Goal: Information Seeking & Learning: Learn about a topic

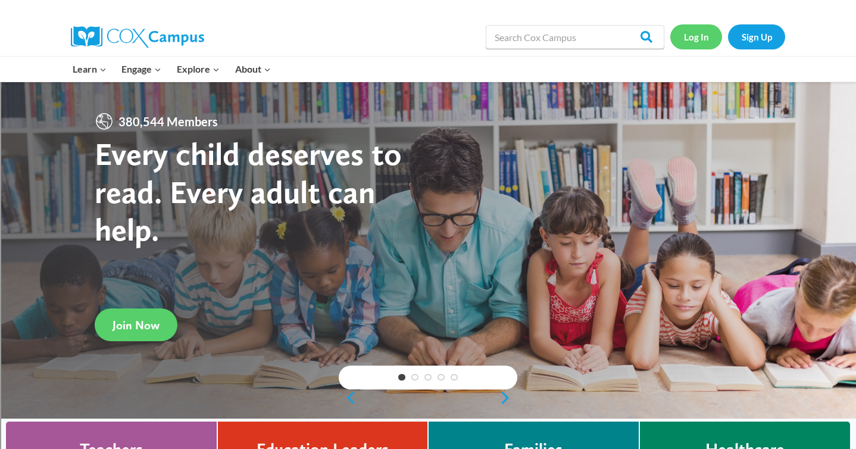
click at [705, 35] on link "Log In" at bounding box center [697, 36] width 52 height 24
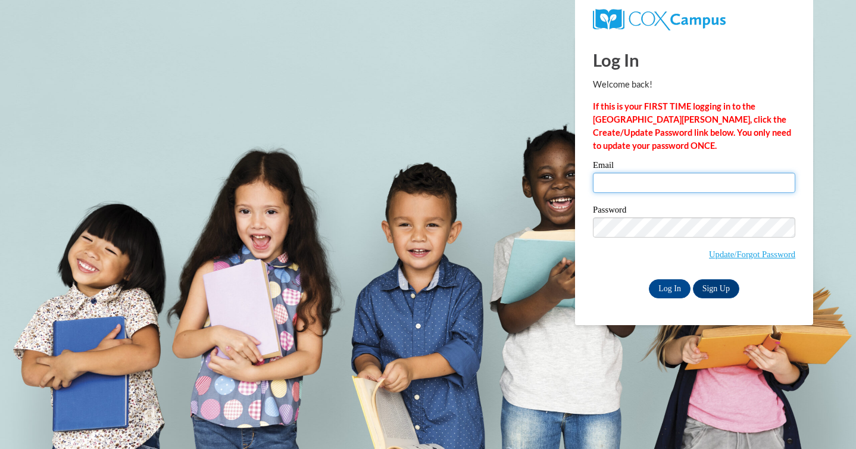
click at [644, 188] on input "Email" at bounding box center [694, 183] width 202 height 20
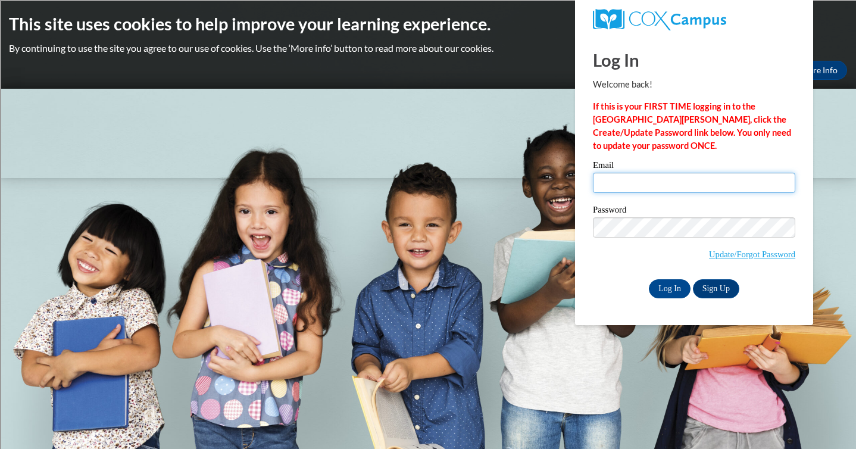
type input "jmarshbartling@sasd.net"
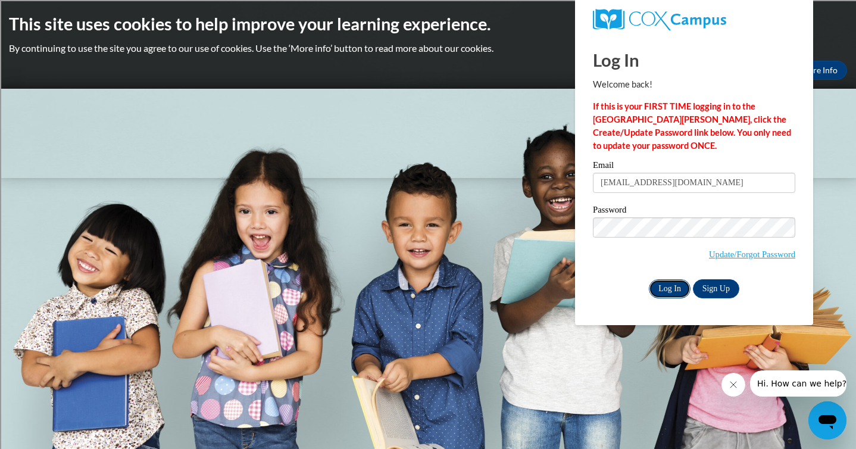
click at [675, 287] on input "Log In" at bounding box center [670, 288] width 42 height 19
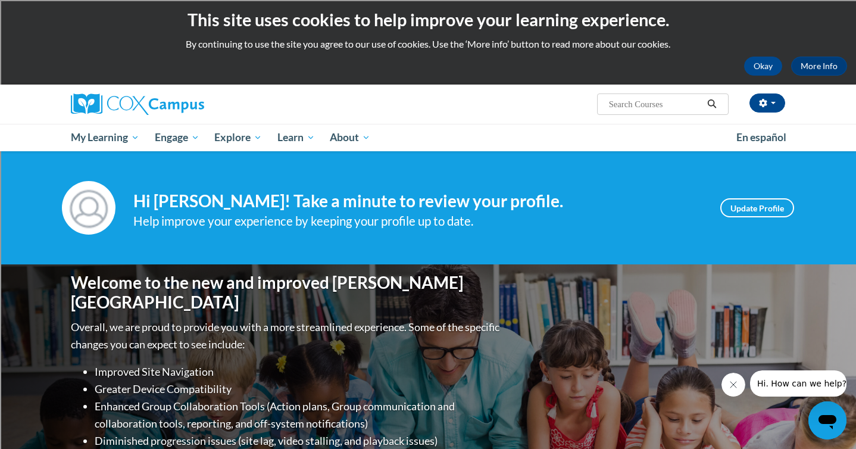
scroll to position [8, 0]
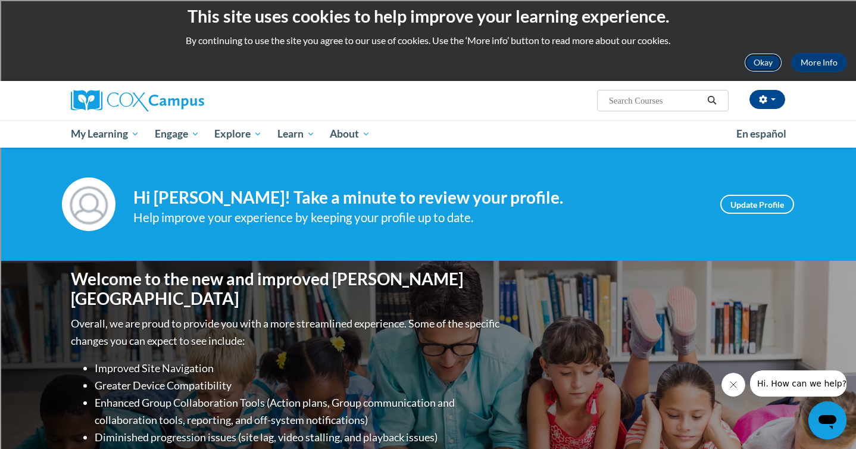
click at [766, 60] on button "Okay" at bounding box center [763, 62] width 38 height 19
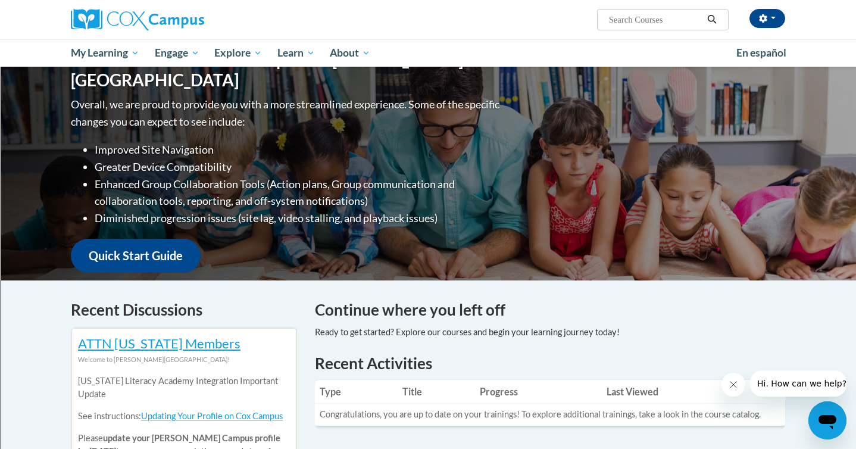
scroll to position [13, 0]
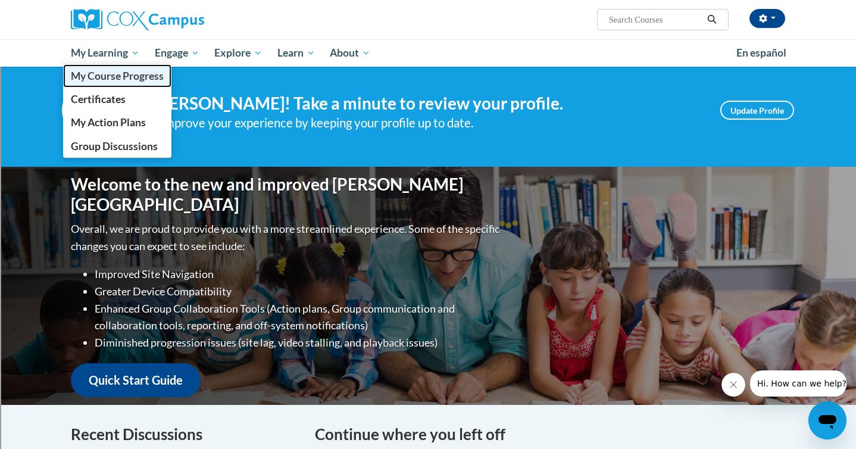
click at [119, 71] on span "My Course Progress" at bounding box center [117, 76] width 93 height 13
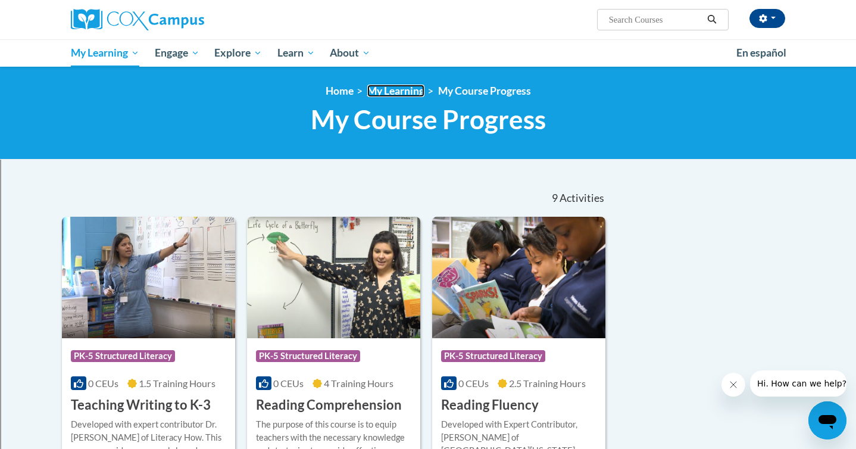
click at [375, 92] on link "My Learning" at bounding box center [395, 91] width 57 height 13
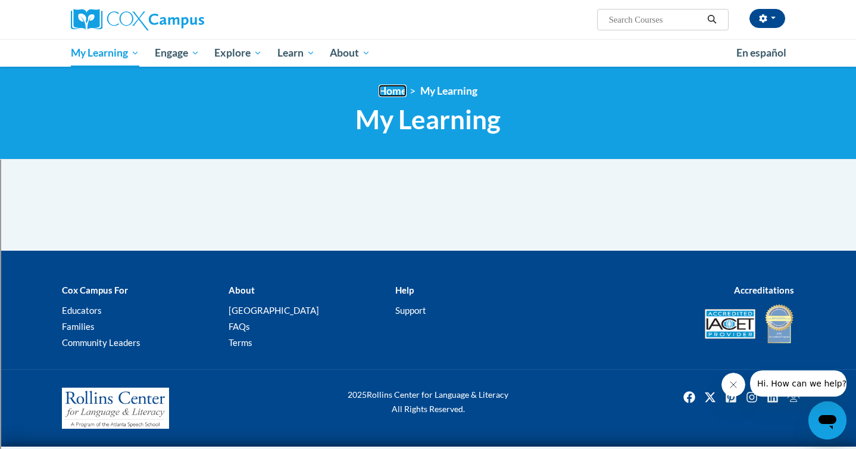
click at [397, 92] on link "Home" at bounding box center [393, 91] width 28 height 13
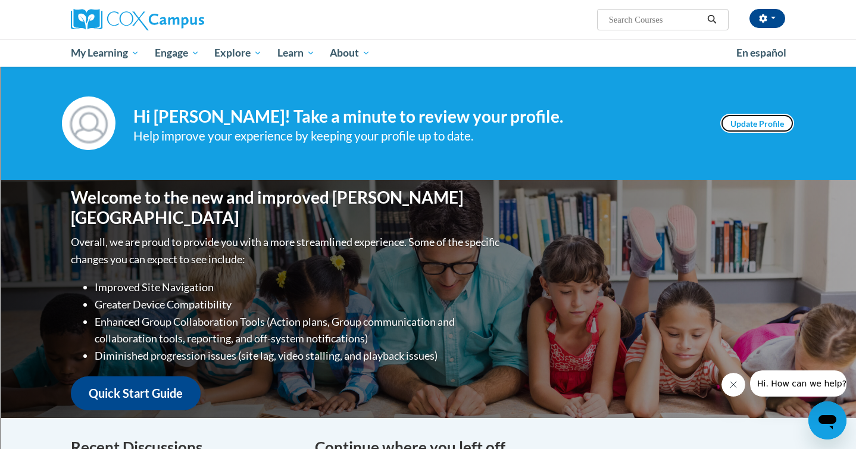
click at [765, 124] on link "Update Profile" at bounding box center [758, 123] width 74 height 19
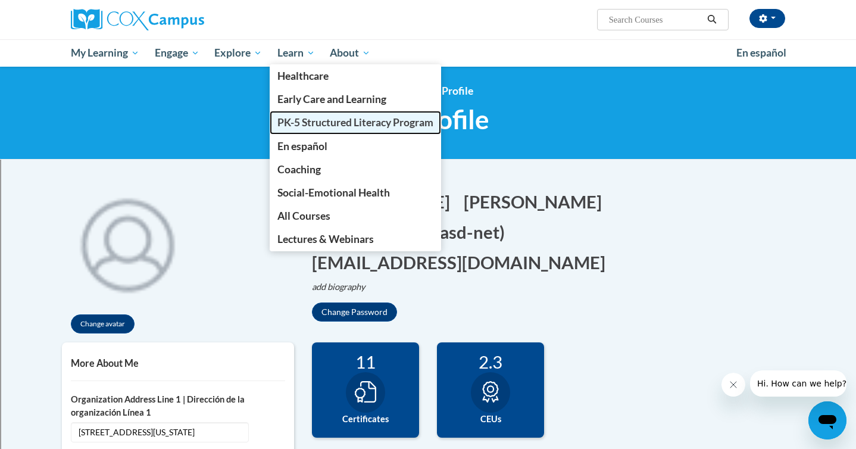
click at [319, 124] on span "PK-5 Structured Literacy Program" at bounding box center [356, 122] width 156 height 13
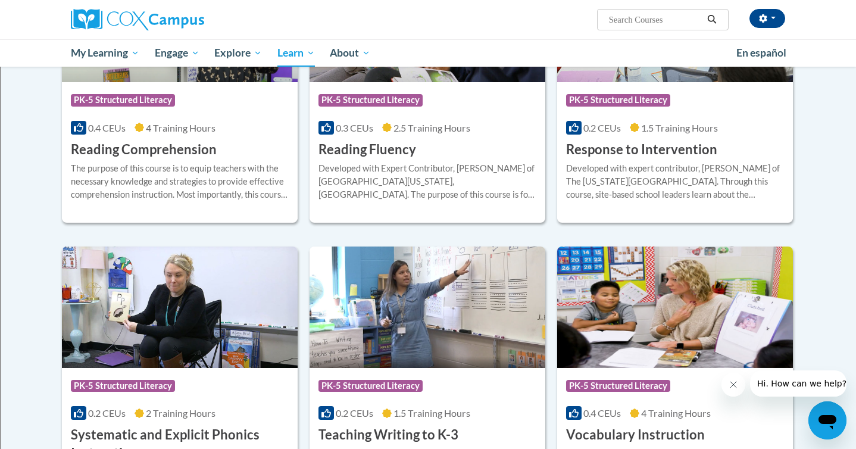
scroll to position [1108, 0]
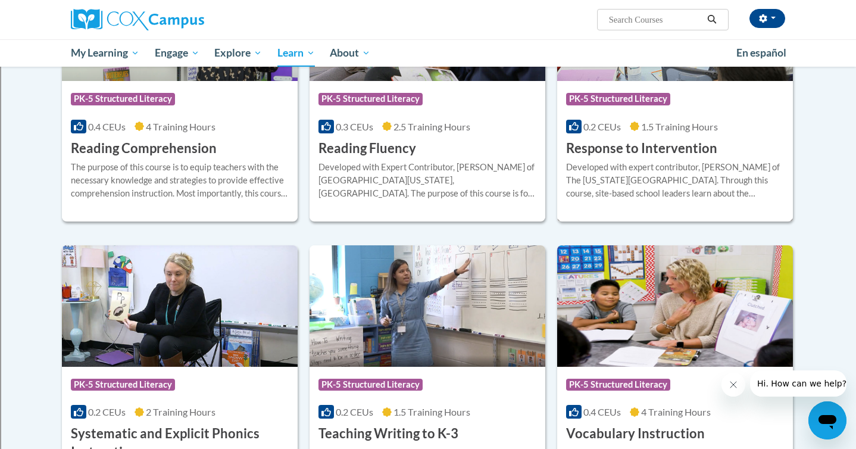
click at [641, 147] on h3 "Response to Intervention" at bounding box center [641, 148] width 151 height 18
